Goal: Check status

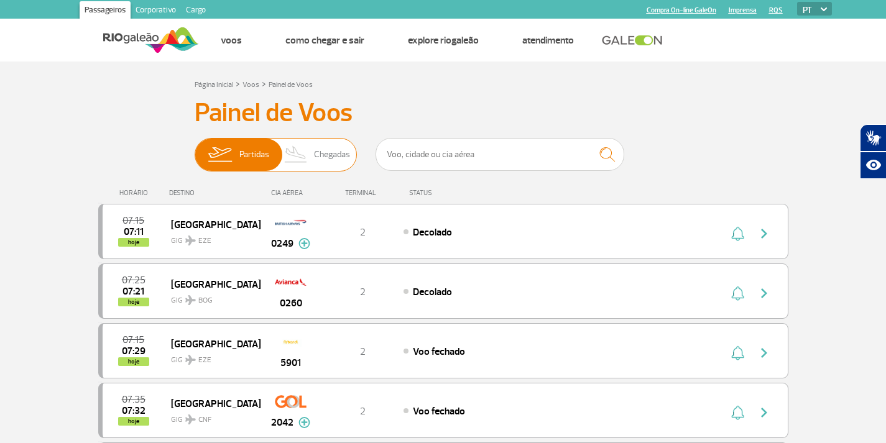
click at [322, 154] on span "Chegadas" at bounding box center [332, 155] width 36 height 32
click at [195, 149] on input "Partidas Chegadas" at bounding box center [195, 149] width 0 height 0
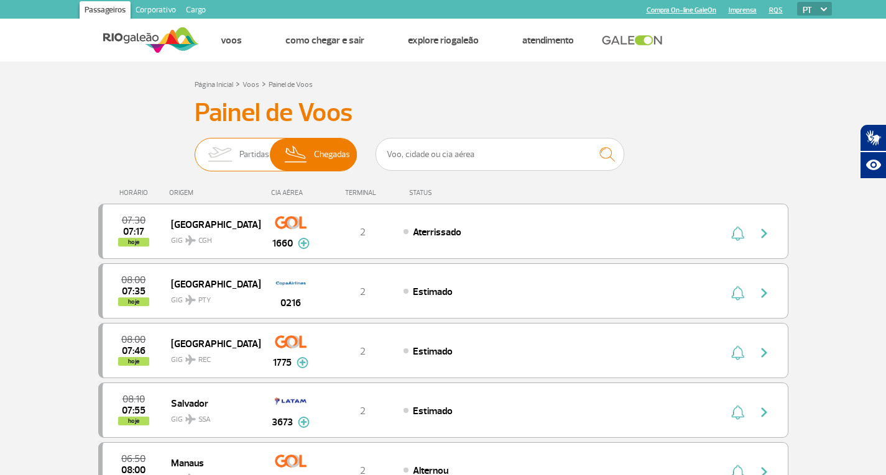
click at [313, 152] on img at bounding box center [296, 155] width 37 height 32
click at [195, 149] on input "Partidas Chegadas" at bounding box center [195, 149] width 0 height 0
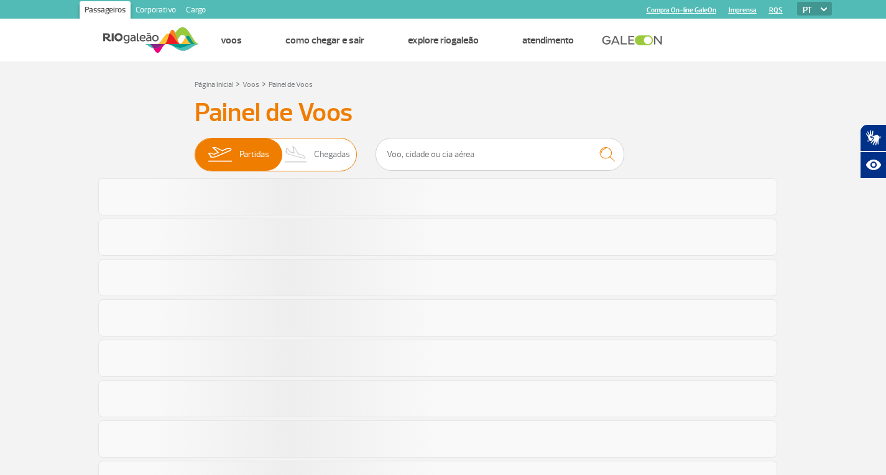
click at [305, 146] on img at bounding box center [296, 155] width 37 height 32
click at [195, 149] on input "Partidas Chegadas" at bounding box center [195, 149] width 0 height 0
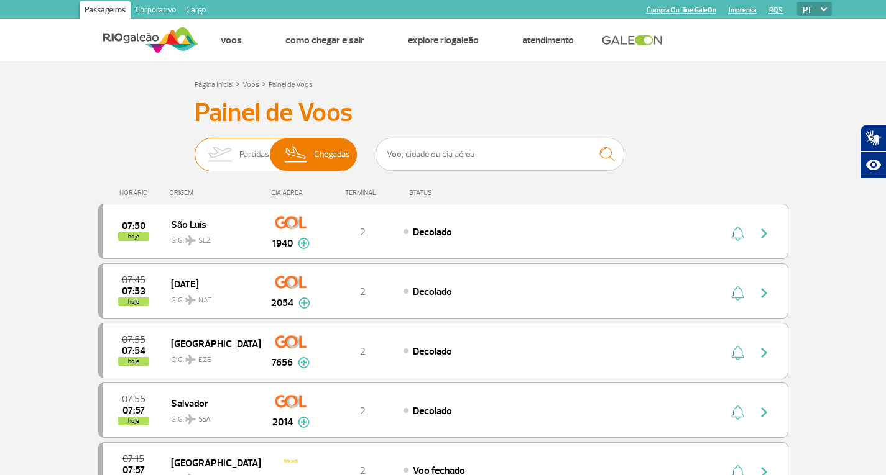
click at [229, 144] on img at bounding box center [219, 155] width 39 height 32
click at [195, 149] on input "Partidas Chegadas" at bounding box center [195, 149] width 0 height 0
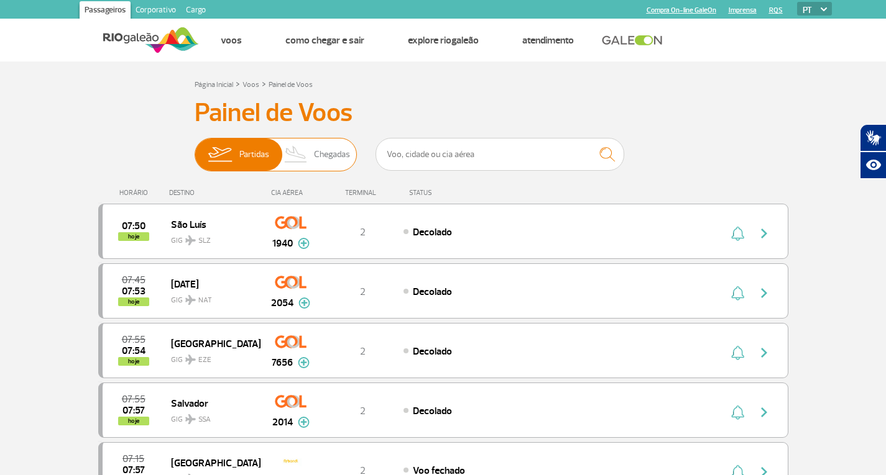
click at [299, 157] on img at bounding box center [296, 155] width 37 height 32
click at [195, 149] on input "Partidas Chegadas" at bounding box center [195, 149] width 0 height 0
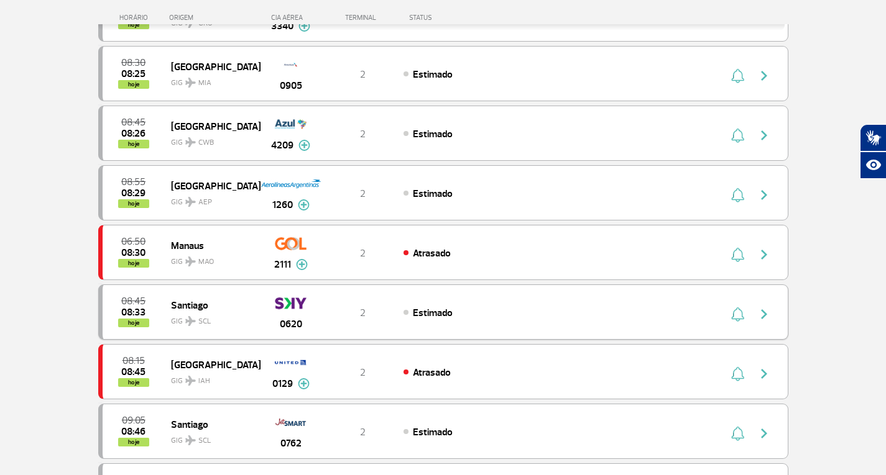
scroll to position [497, 0]
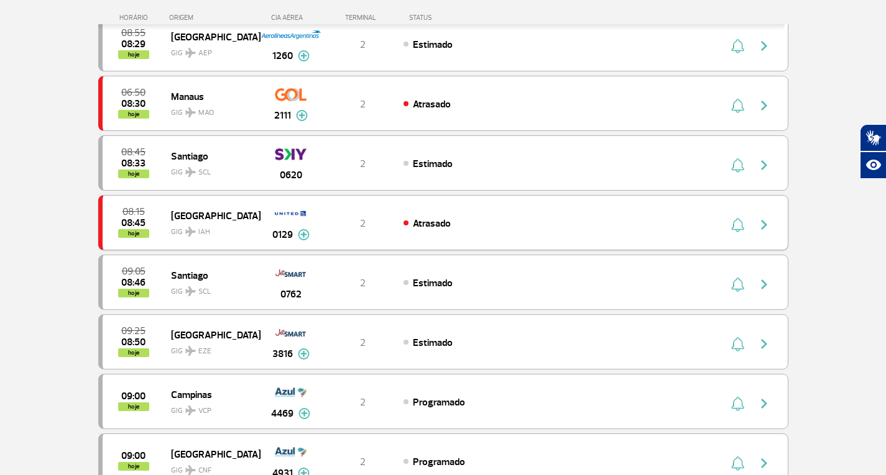
click at [508, 224] on div "Atrasado" at bounding box center [540, 223] width 274 height 14
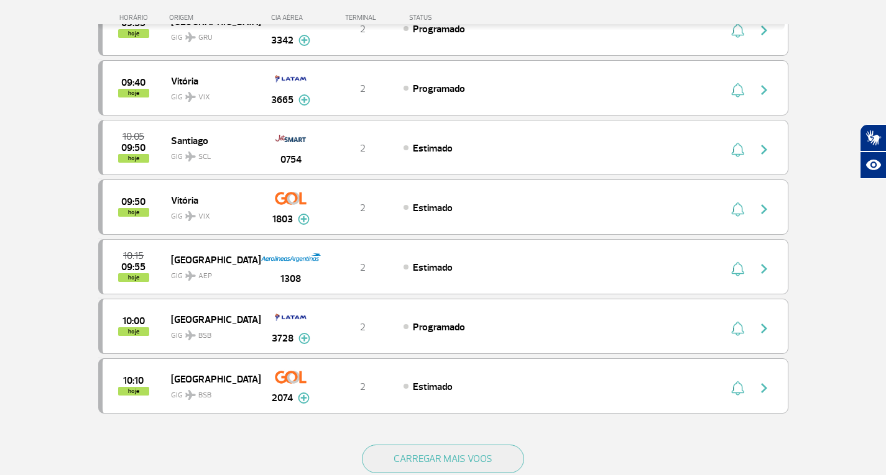
scroll to position [994, 0]
